Goal: Information Seeking & Learning: Learn about a topic

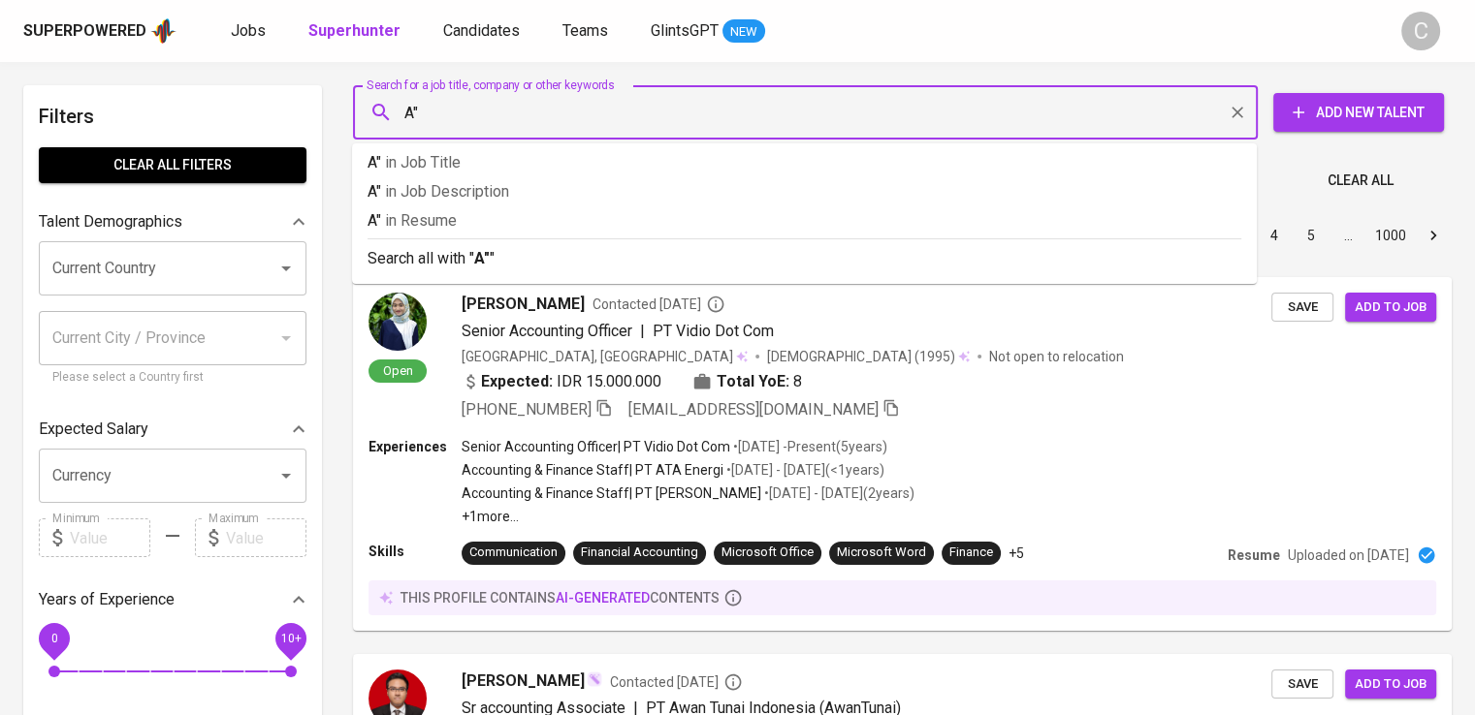
type input "A"
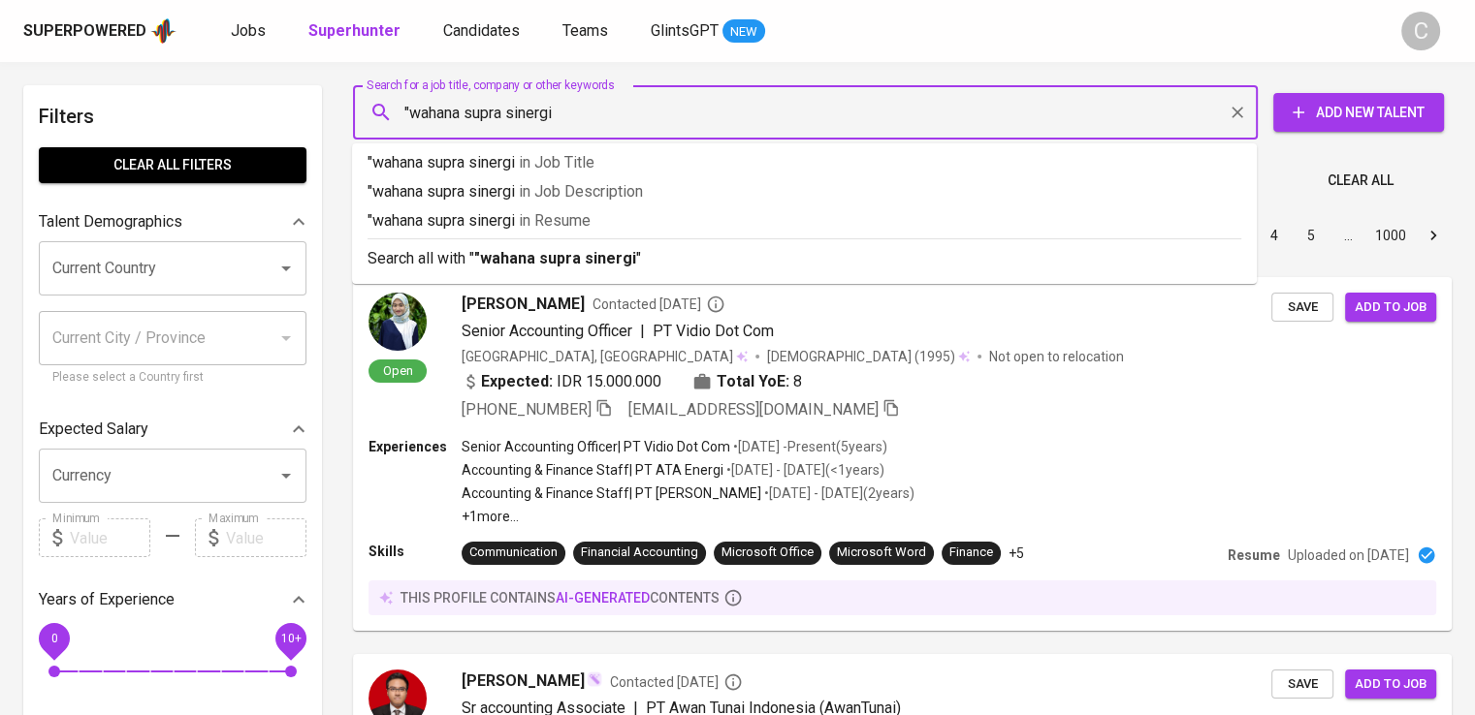
type input ""wahana supra sinergi""
click at [694, 222] on p ""wahana supra sinergi" in Resume" at bounding box center [804, 220] width 874 height 23
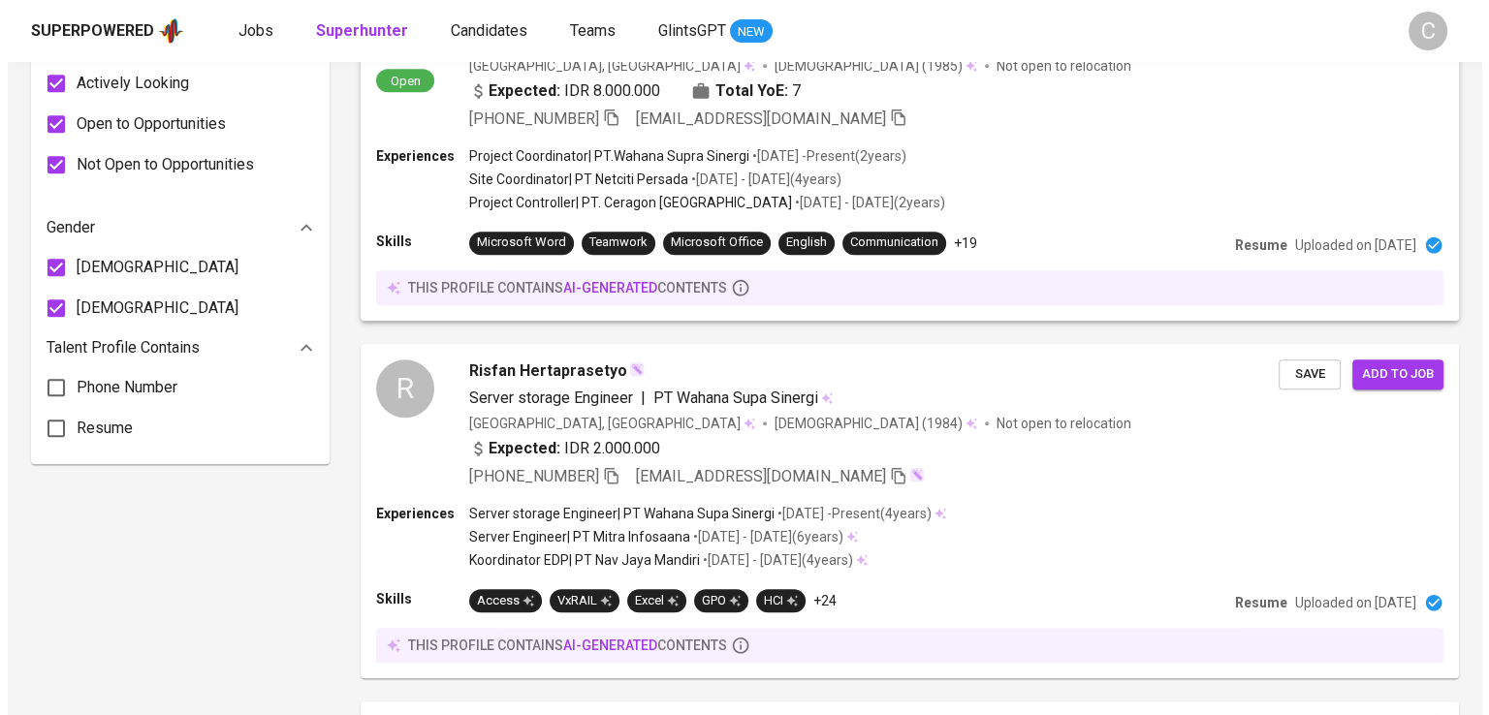
scroll to position [1060, 0]
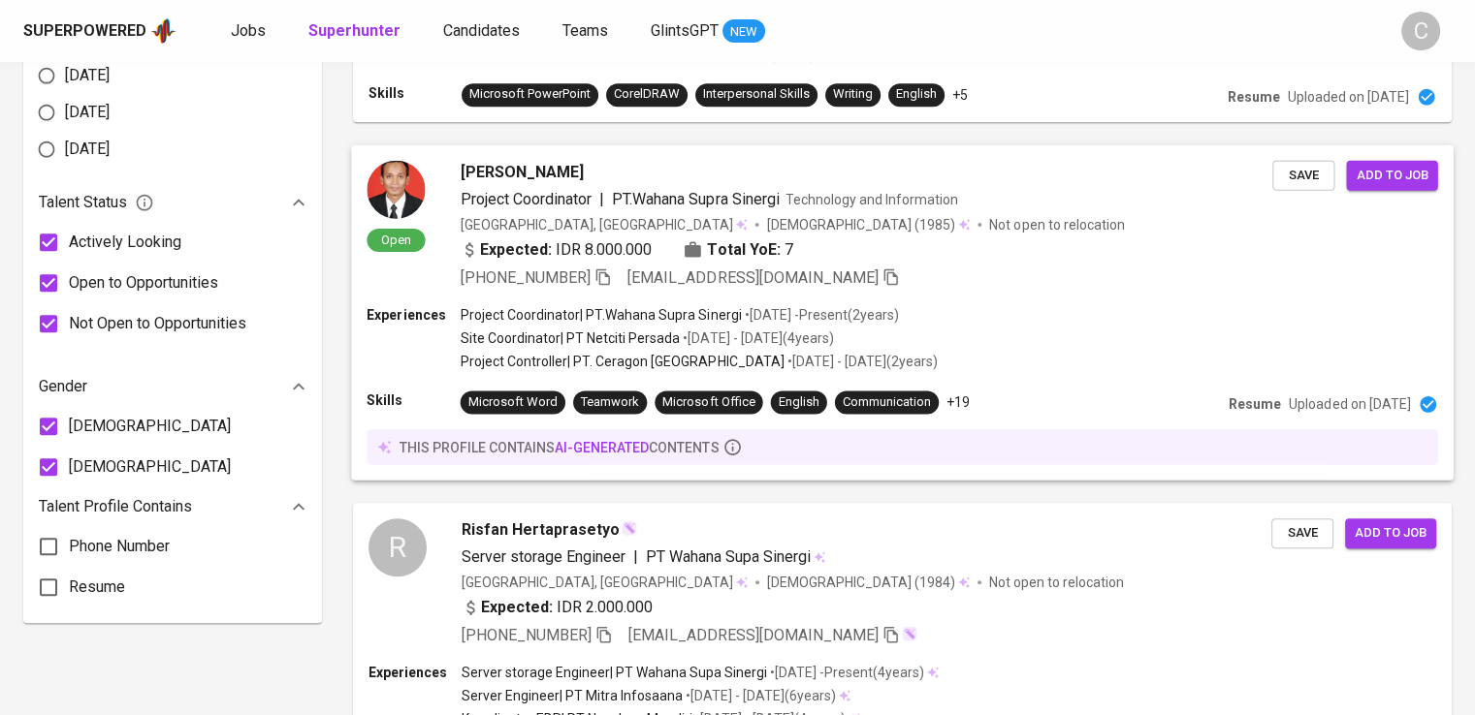
click at [869, 194] on span "Technology and Information" at bounding box center [872, 199] width 174 height 16
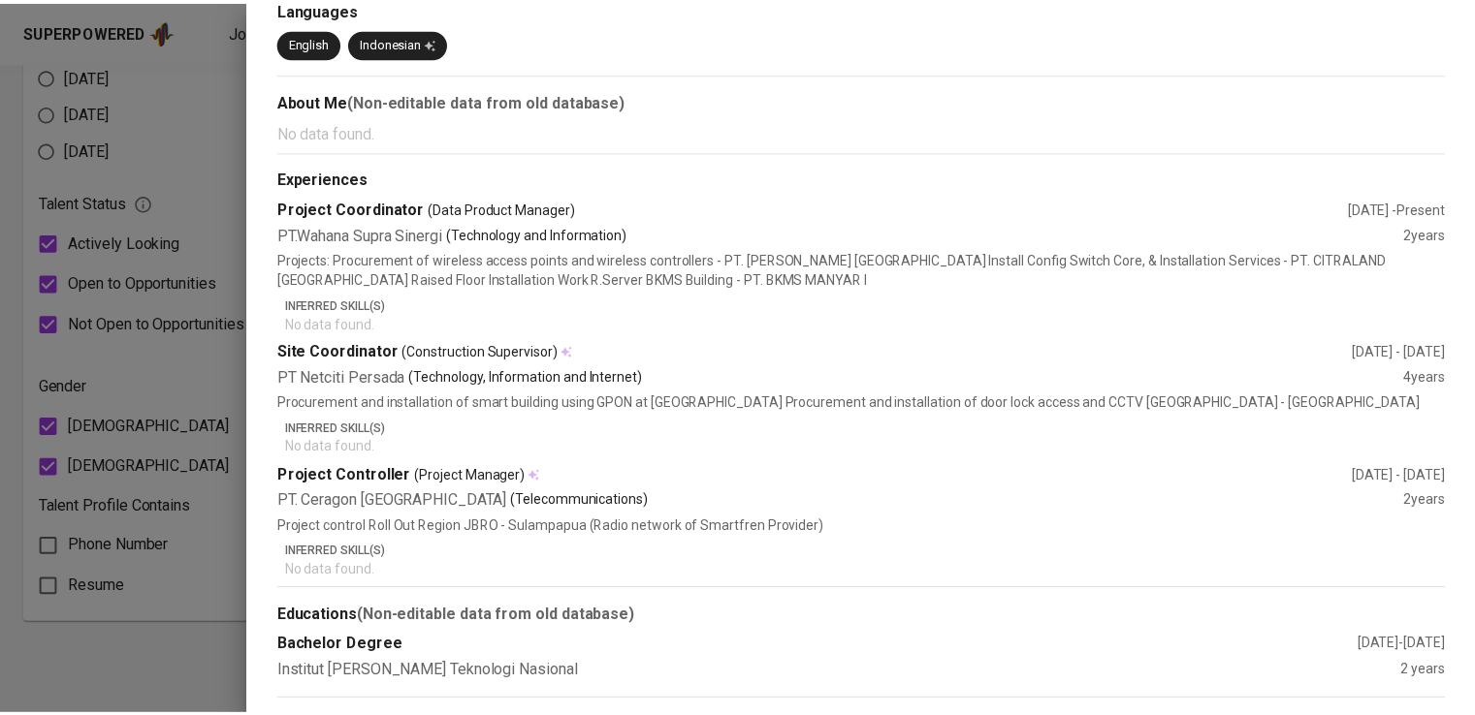
scroll to position [0, 0]
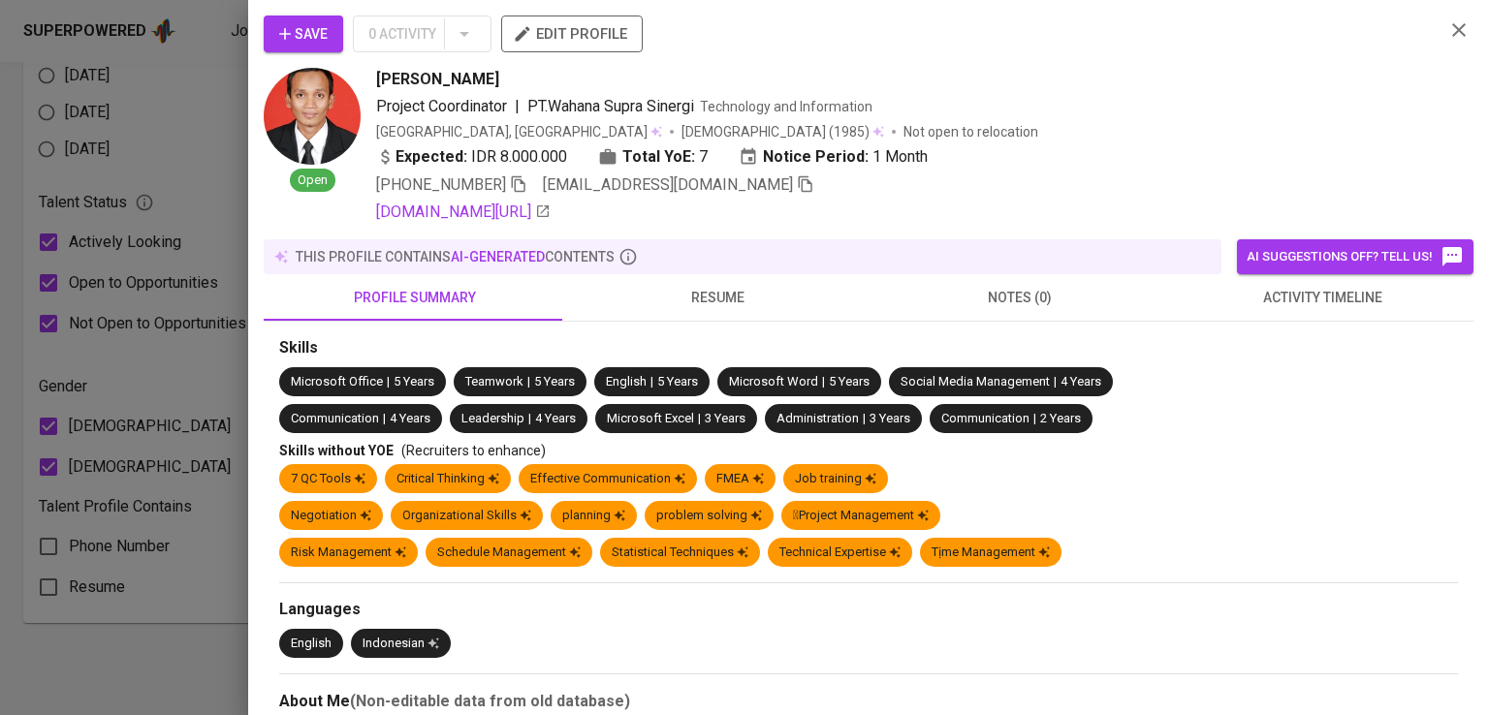
click at [1312, 106] on div "Project Coordinator | PT.Wahana Supra Sinergi Technology and Information" at bounding box center [902, 106] width 1053 height 23
click at [522, 185] on icon "button" at bounding box center [518, 183] width 17 height 17
click at [1447, 26] on icon "button" at bounding box center [1458, 29] width 23 height 23
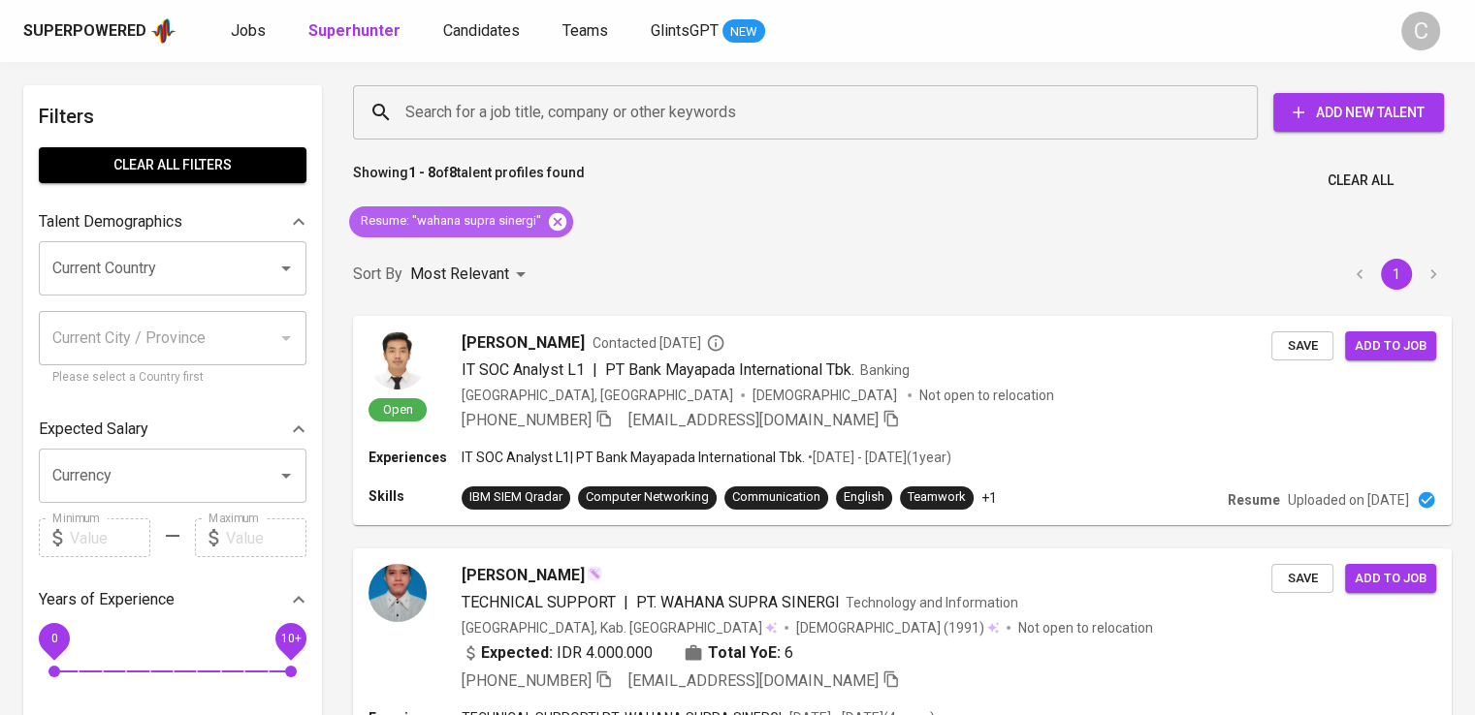
click at [556, 219] on icon at bounding box center [557, 221] width 21 height 21
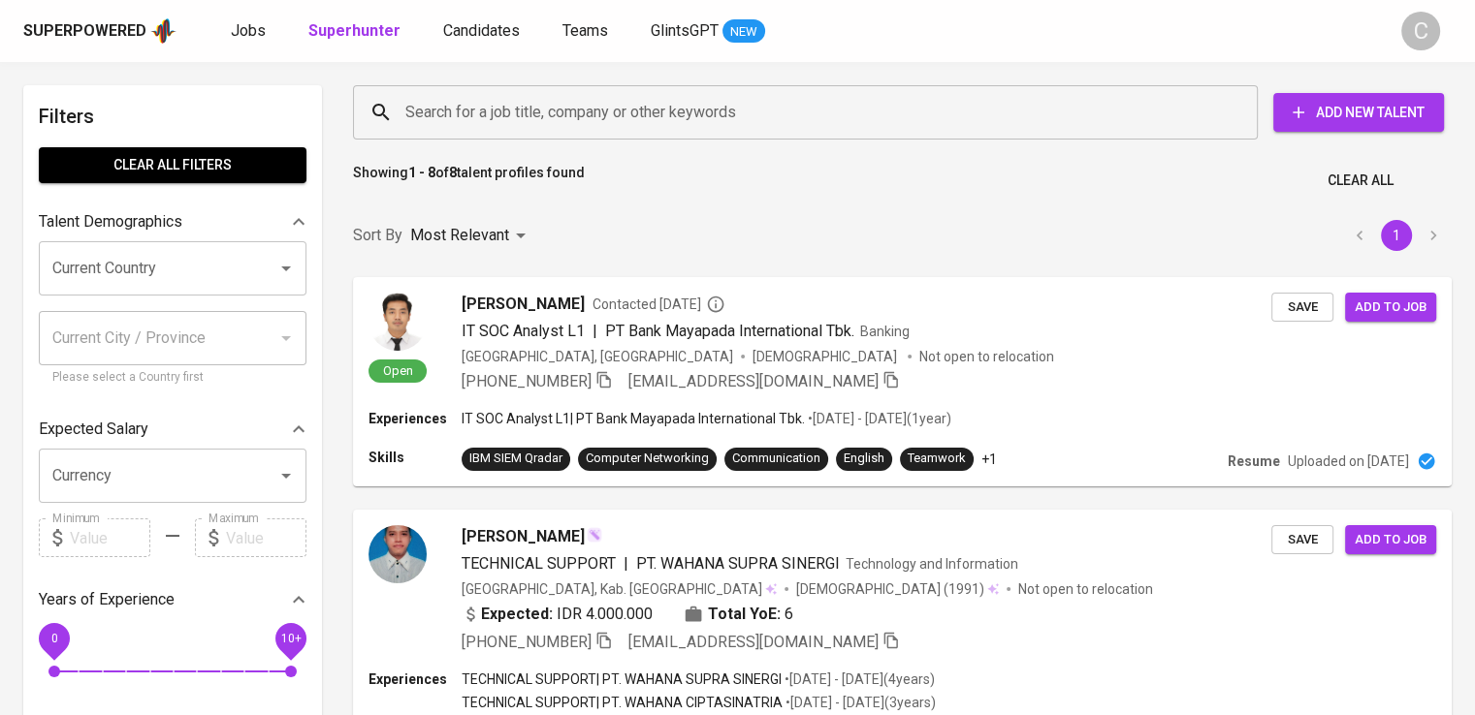
click at [798, 113] on input "Search for a job title, company or other keywords" at bounding box center [809, 112] width 819 height 37
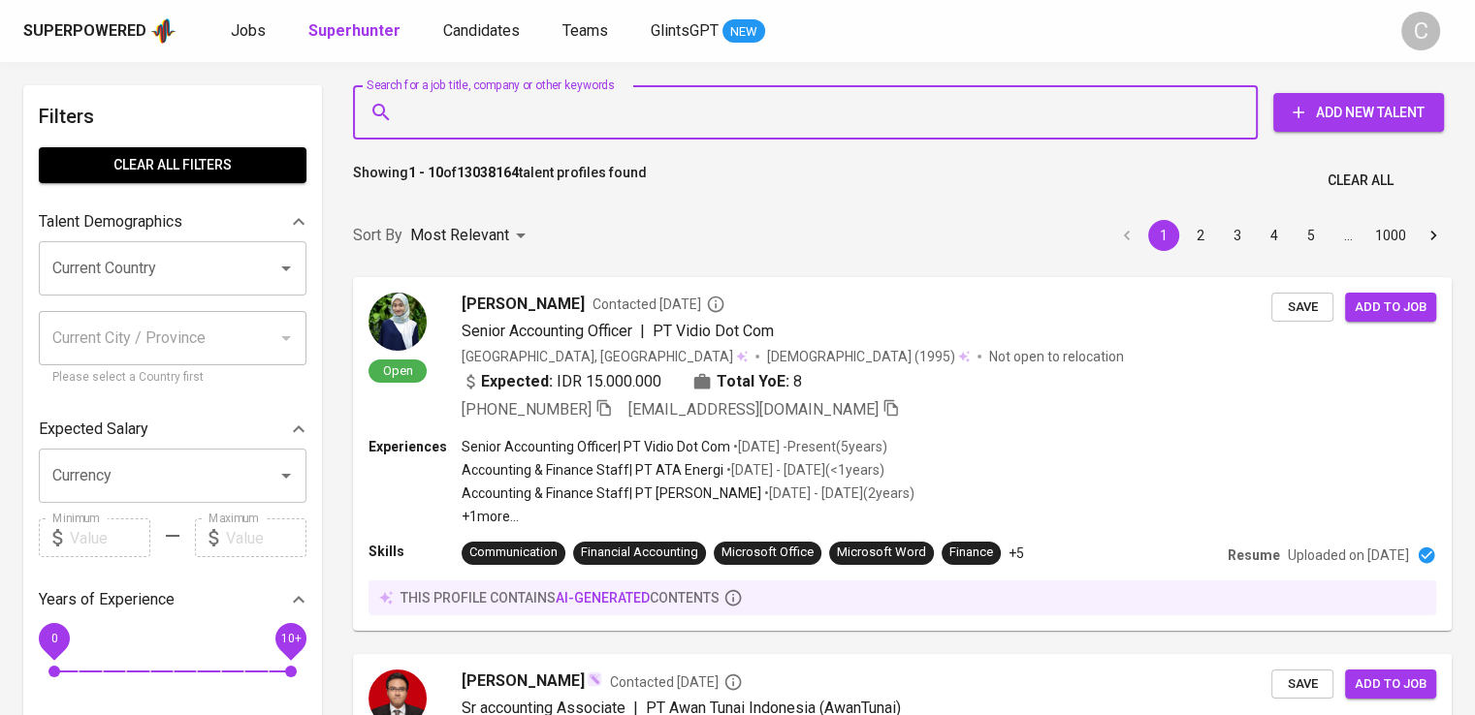
click at [798, 113] on input "Search for a job title, company or other keywords" at bounding box center [809, 112] width 819 height 37
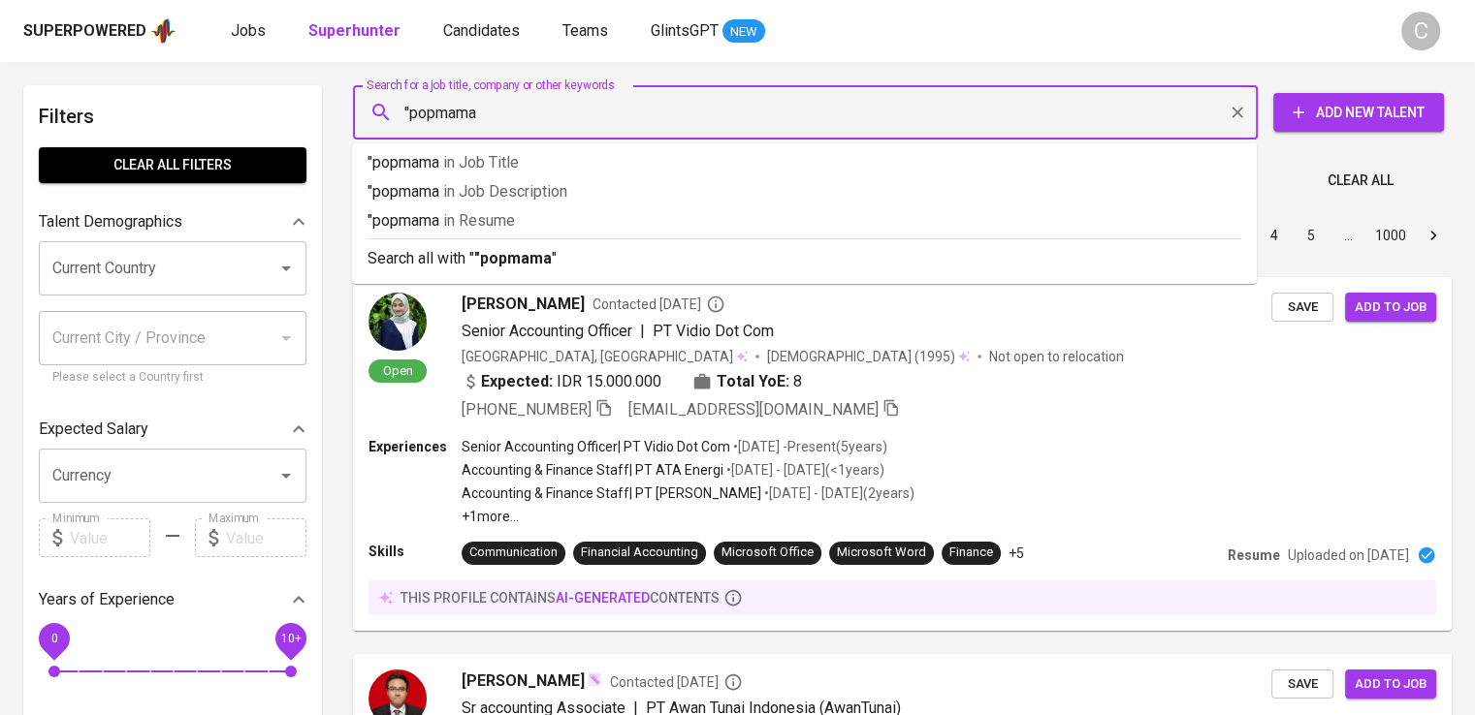
type input ""popmama""
click at [814, 214] on p ""popmama" in Resume" at bounding box center [804, 220] width 874 height 23
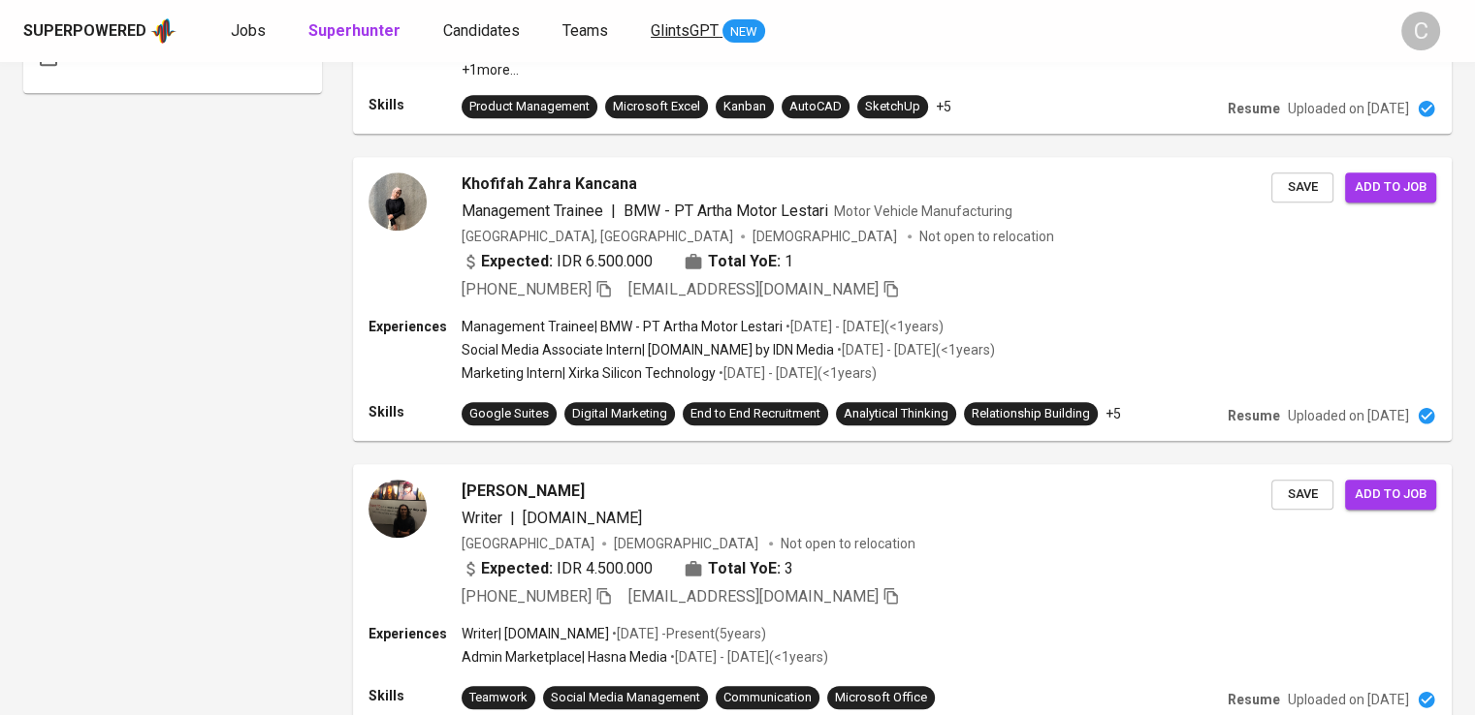
scroll to position [1612, 0]
